Goal: Transaction & Acquisition: Purchase product/service

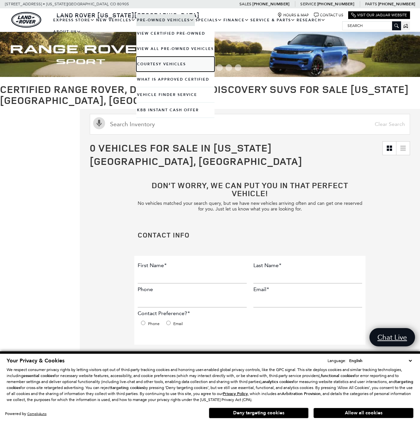
click at [165, 62] on link "Courtesy Vehicles" at bounding box center [175, 64] width 78 height 15
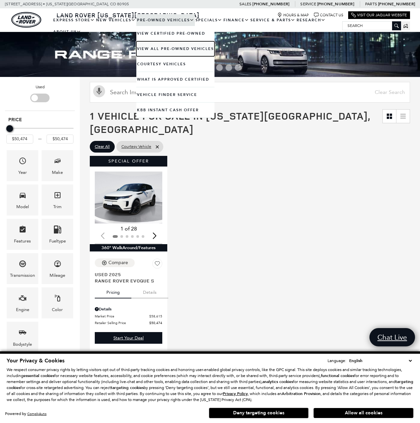
click at [165, 46] on link "View All Pre-Owned Vehicles" at bounding box center [175, 48] width 78 height 15
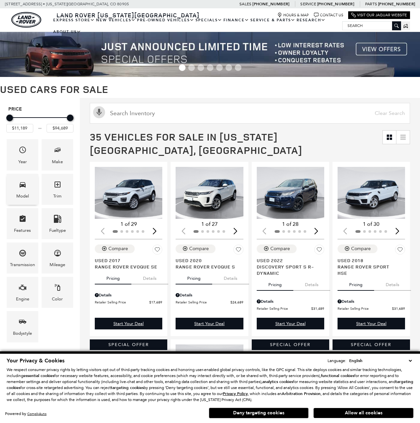
click at [21, 190] on span "Model" at bounding box center [23, 186] width 8 height 14
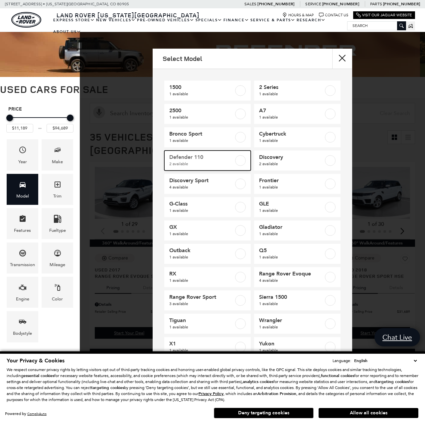
click at [235, 159] on div at bounding box center [240, 160] width 11 height 11
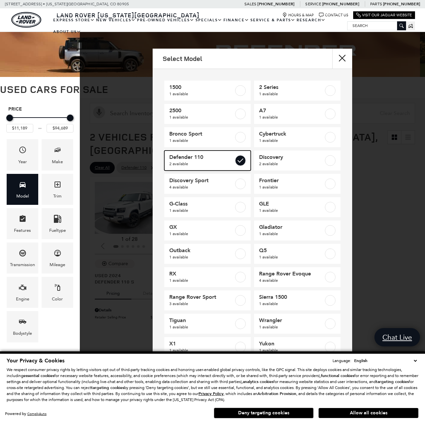
type input "$58,189"
type input "$65,689"
checkbox input "true"
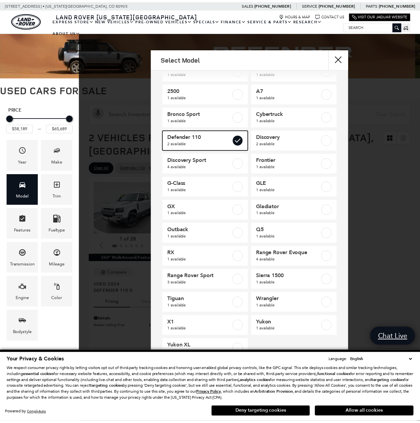
scroll to position [32, 0]
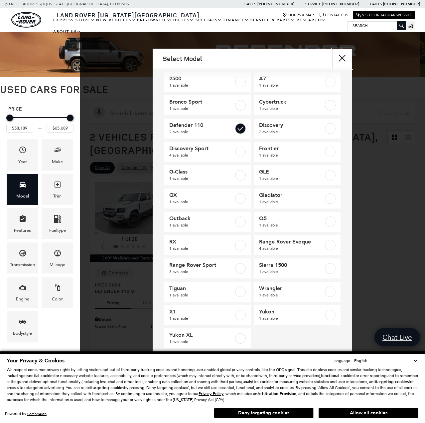
click at [342, 58] on button "close" at bounding box center [342, 59] width 20 height 20
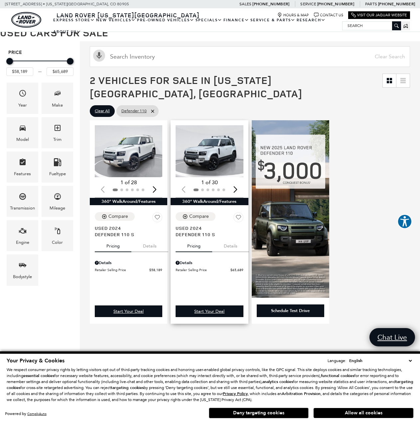
scroll to position [0, 0]
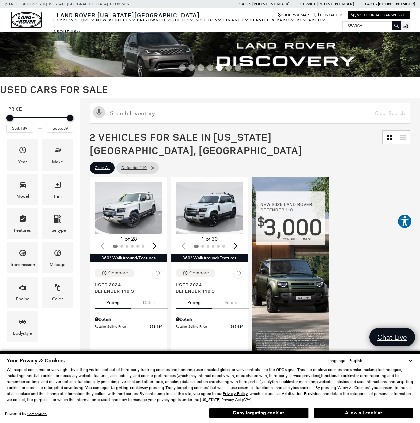
click at [31, 22] on img "land-rover" at bounding box center [26, 20] width 30 height 16
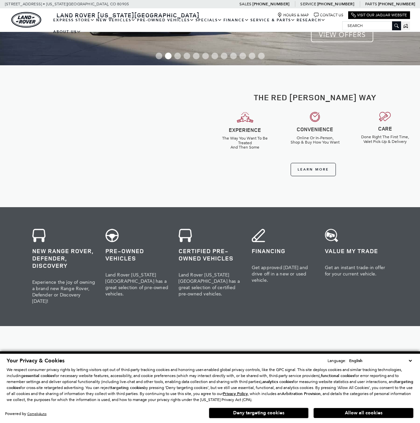
scroll to position [233, 0]
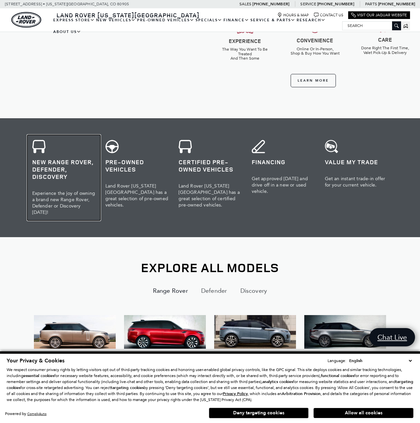
click at [44, 167] on h3 "New Range Rover, Defender, Discovery" at bounding box center [63, 169] width 63 height 22
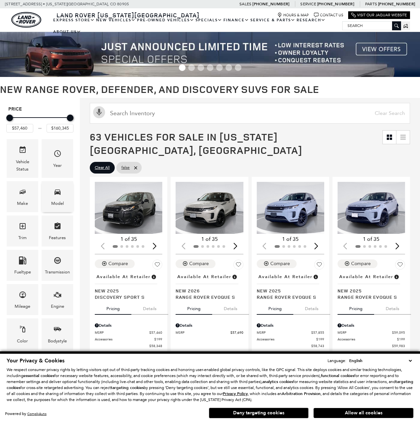
click at [52, 200] on div "Model" at bounding box center [57, 203] width 13 height 7
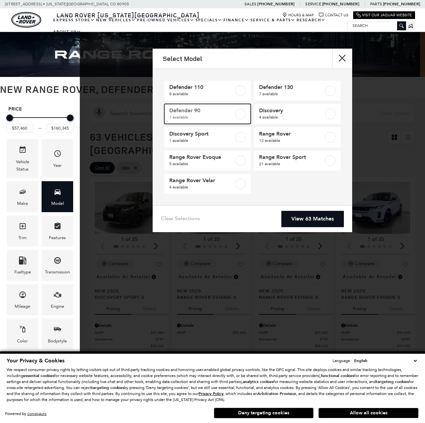
click at [216, 109] on span "Defender 90" at bounding box center [201, 110] width 65 height 7
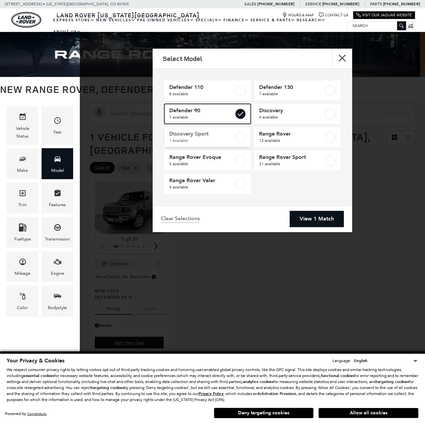
checkbox input "true"
click at [322, 219] on link "View 1 Match" at bounding box center [317, 219] width 54 height 16
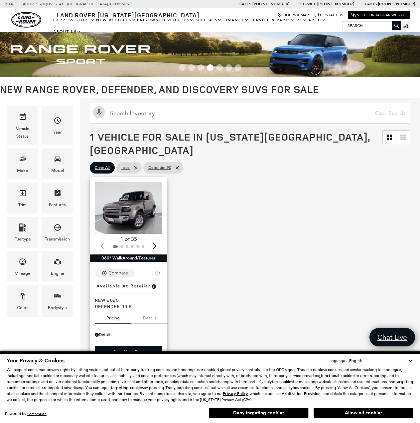
click at [157, 239] on div "Next slide" at bounding box center [154, 246] width 9 height 15
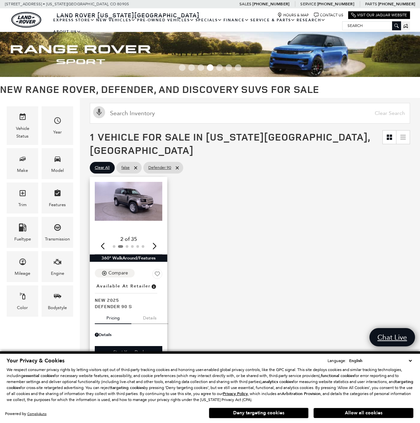
click at [157, 239] on div "Next slide" at bounding box center [154, 246] width 9 height 15
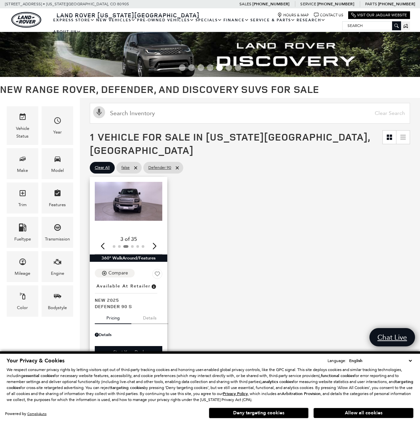
click at [157, 239] on div "Next slide" at bounding box center [154, 246] width 9 height 15
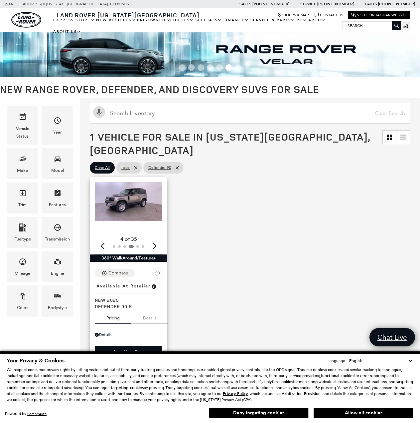
click at [146, 309] on button "Details" at bounding box center [149, 316] width 37 height 15
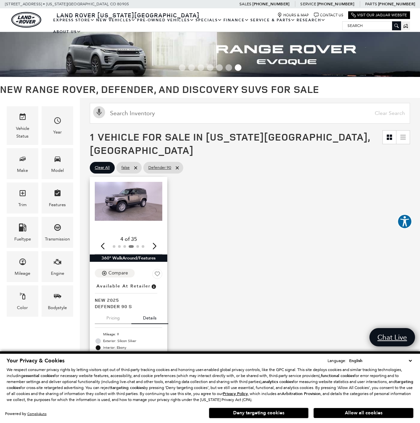
click at [157, 239] on div "Next slide" at bounding box center [154, 246] width 9 height 15
click at [156, 239] on div "Next slide" at bounding box center [154, 246] width 9 height 15
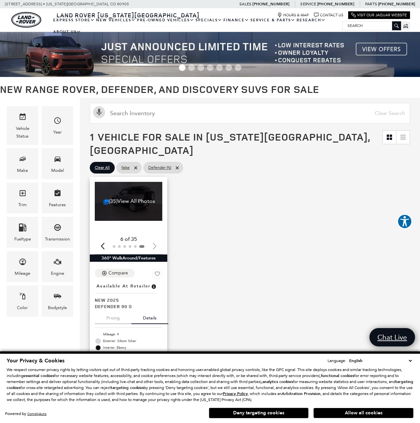
click at [156, 243] on div at bounding box center [129, 246] width 68 height 7
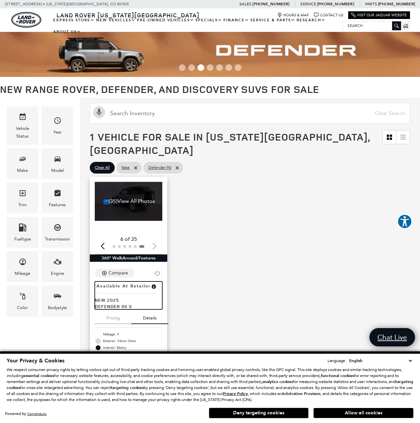
click at [120, 282] on span "Available at Retailer" at bounding box center [124, 285] width 54 height 7
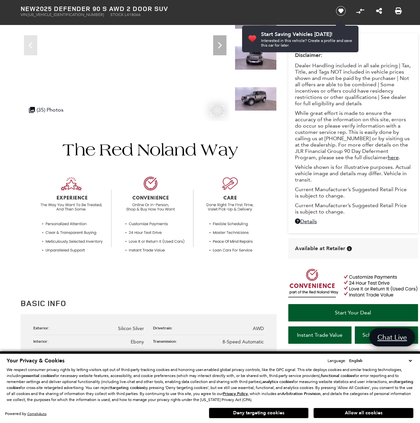
scroll to position [133, 0]
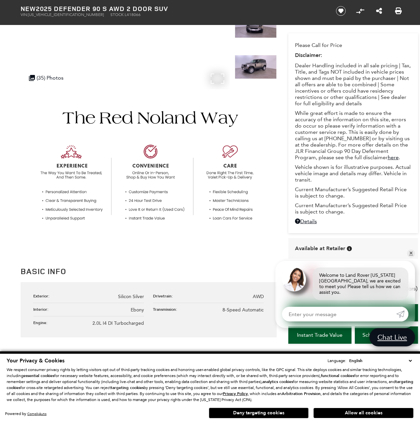
click at [337, 133] on p "While great effort is made to ensure the accuracy of the information on this si…" at bounding box center [353, 135] width 116 height 51
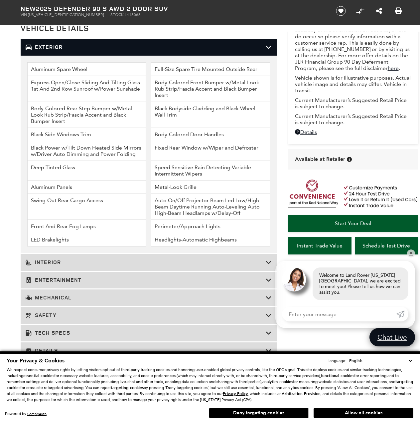
scroll to position [932, 0]
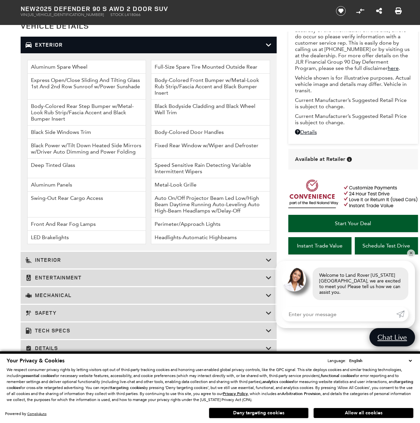
click at [122, 288] on div "Mechanical" at bounding box center [149, 295] width 256 height 17
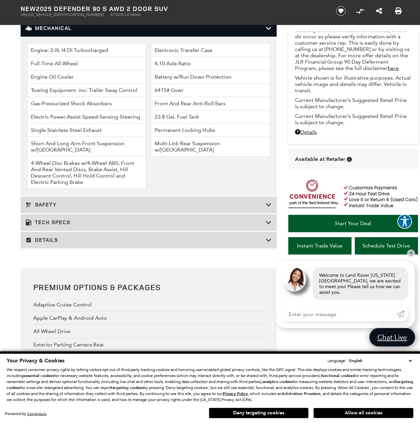
scroll to position [998, 0]
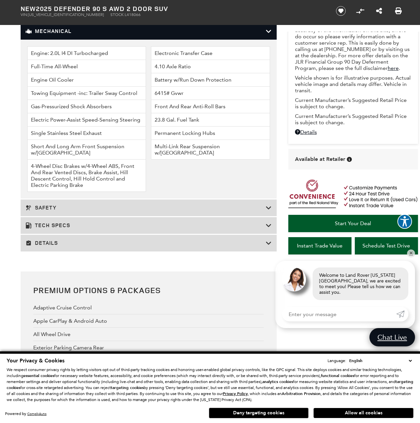
click at [112, 223] on h3 "Tech Specs" at bounding box center [146, 225] width 240 height 7
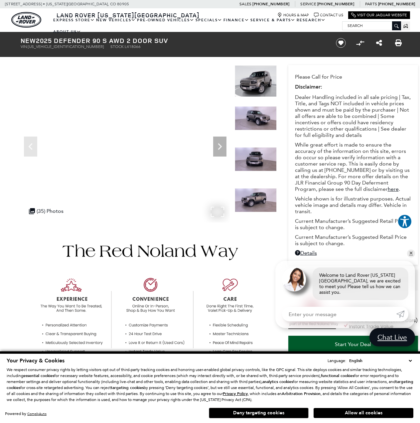
scroll to position [0, 0]
